Goal: Find specific page/section

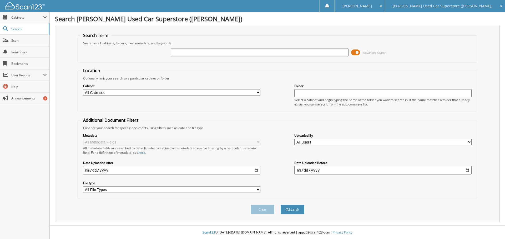
click at [196, 51] on input "text" at bounding box center [259, 53] width 177 height 8
type input "JASPER"
click at [280, 205] on button "Search" at bounding box center [292, 210] width 24 height 10
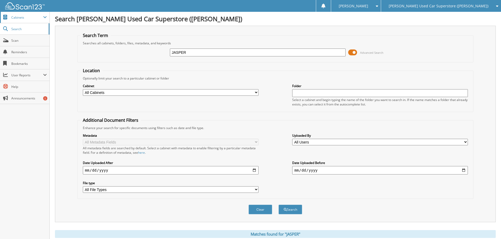
click at [14, 19] on span "Cabinets" at bounding box center [27, 17] width 32 height 4
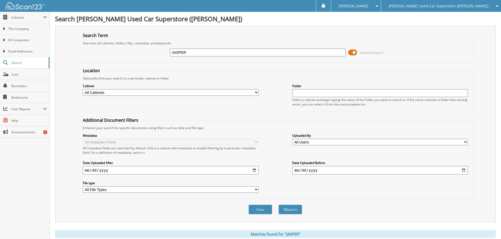
click at [461, 8] on span "[PERSON_NAME] Used Car Superstore ([PERSON_NAME])" at bounding box center [438, 5] width 100 height 3
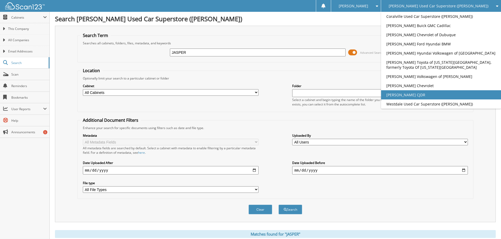
click at [435, 95] on link "[PERSON_NAME] CJDR" at bounding box center [441, 94] width 120 height 9
